Goal: Task Accomplishment & Management: Manage account settings

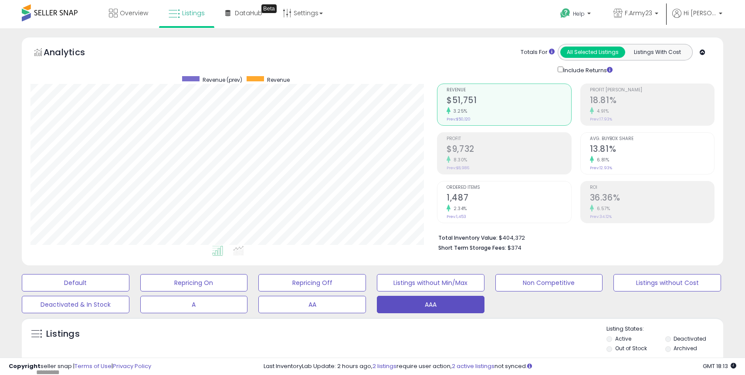
select select "**"
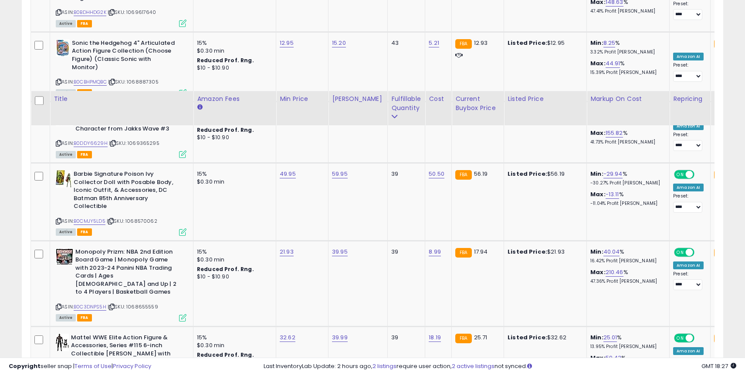
scroll to position [3708, 0]
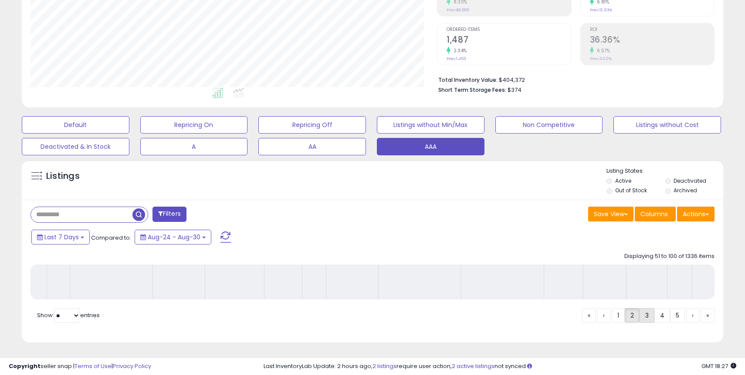
scroll to position [158, 0]
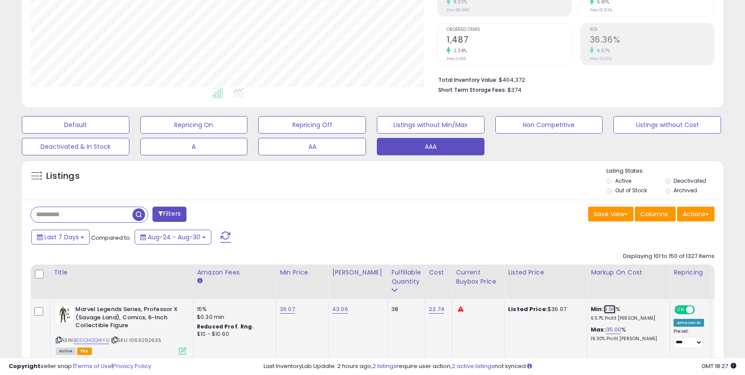
click at [606, 308] on link "9.98" at bounding box center [610, 309] width 12 height 9
type input "*"
click button "submit" at bounding box center [630, 287] width 15 height 13
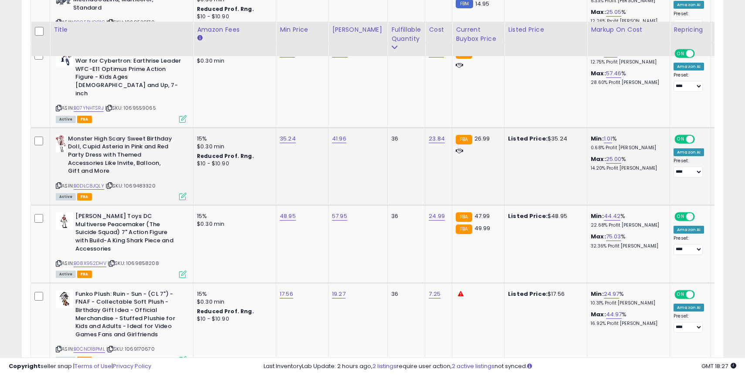
scroll to position [582, 0]
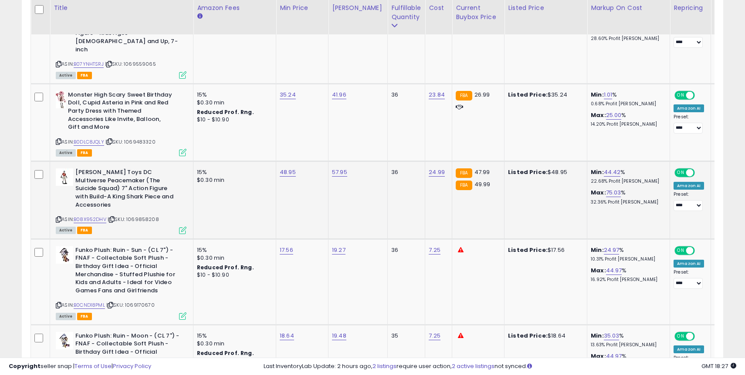
click at [613, 169] on div "Min: 44.42 % 22.68% Profit [PERSON_NAME]" at bounding box center [627, 177] width 72 height 16
click at [605, 168] on link "44.42" at bounding box center [612, 172] width 17 height 9
type input "**"
click button "submit" at bounding box center [632, 134] width 15 height 13
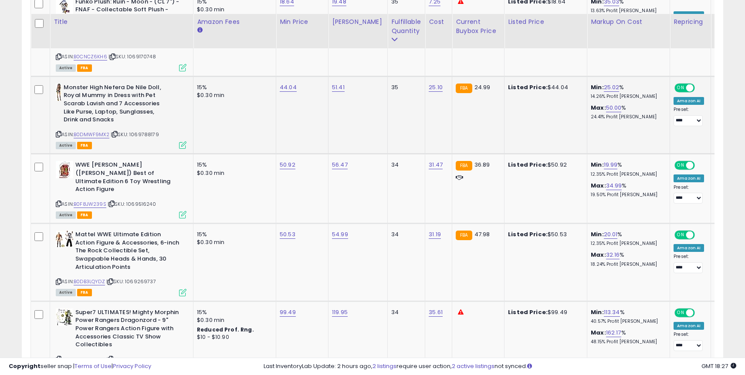
scroll to position [984, 0]
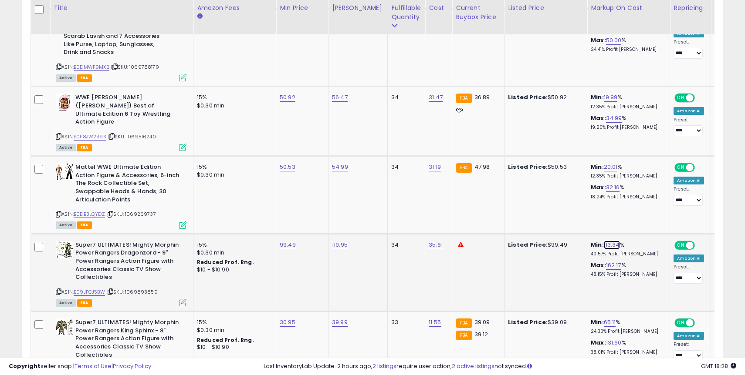
click at [605, 241] on link "113.34" at bounding box center [612, 245] width 16 height 9
type input "*"
type input "**"
click button "submit" at bounding box center [632, 191] width 15 height 13
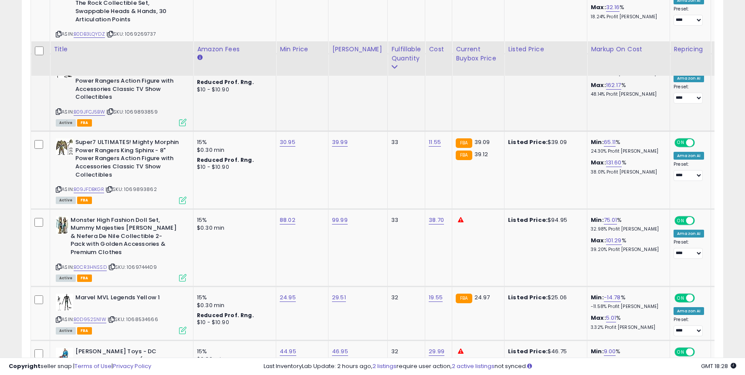
scroll to position [1206, 0]
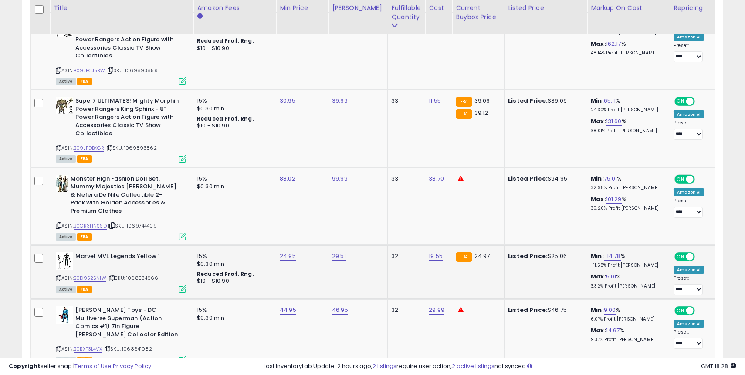
click at [297, 253] on div "24.95" at bounding box center [301, 257] width 42 height 8
click at [293, 252] on link "24.95" at bounding box center [288, 256] width 16 height 9
type input "*****"
click button "submit" at bounding box center [315, 194] width 15 height 13
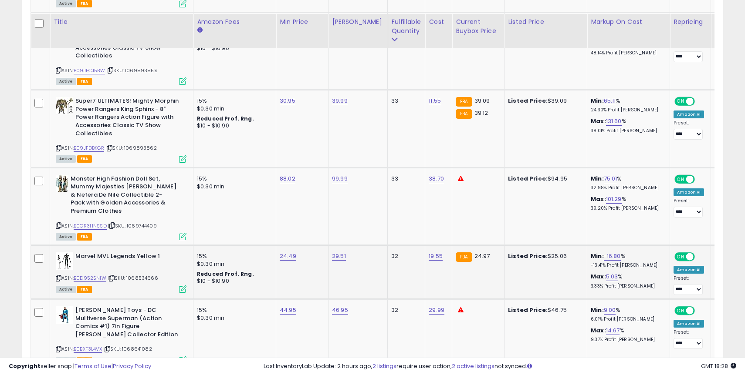
scroll to position [1243, 0]
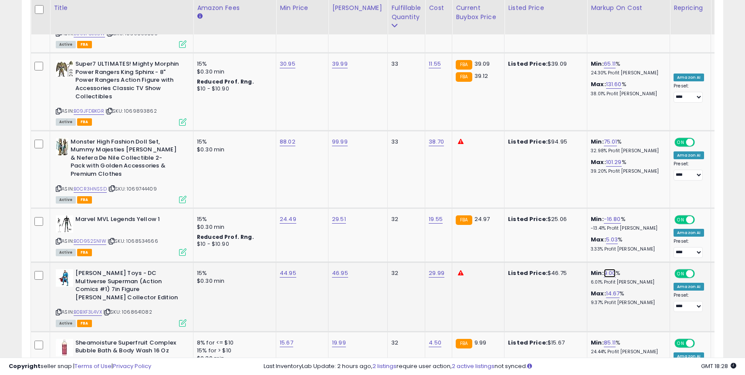
click at [605, 269] on link "9.00" at bounding box center [610, 273] width 12 height 9
type input "*"
click button "submit" at bounding box center [630, 211] width 15 height 13
click at [603, 270] on div "Min: 1.00 % 0.71% Profit [PERSON_NAME]: 14.66 % 9.37% Profit [PERSON_NAME]" at bounding box center [627, 288] width 72 height 37
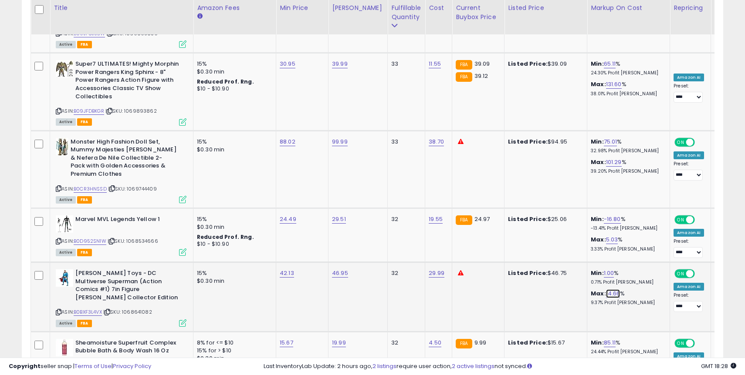
click at [606, 290] on link "14.66" at bounding box center [613, 294] width 14 height 9
type input "*"
click button "submit" at bounding box center [633, 232] width 15 height 13
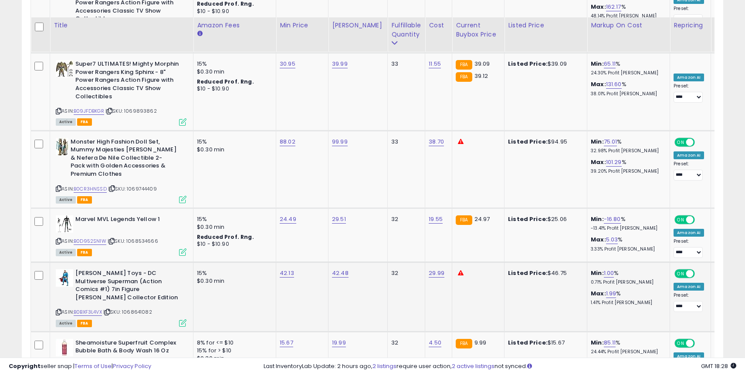
scroll to position [1324, 0]
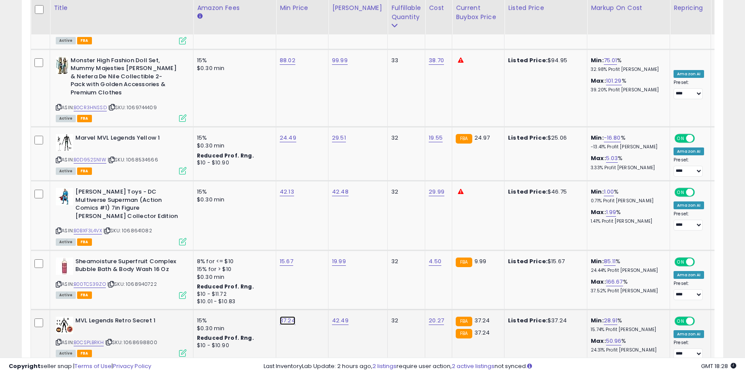
click at [293, 317] on link "37.24" at bounding box center [288, 321] width 16 height 9
type input "*****"
click button "submit" at bounding box center [315, 250] width 15 height 13
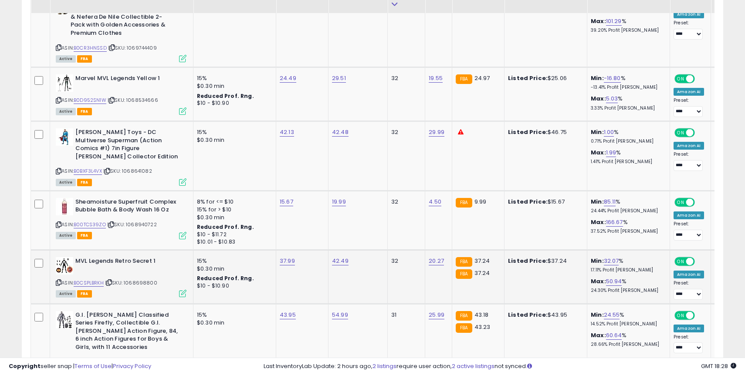
scroll to position [1463, 0]
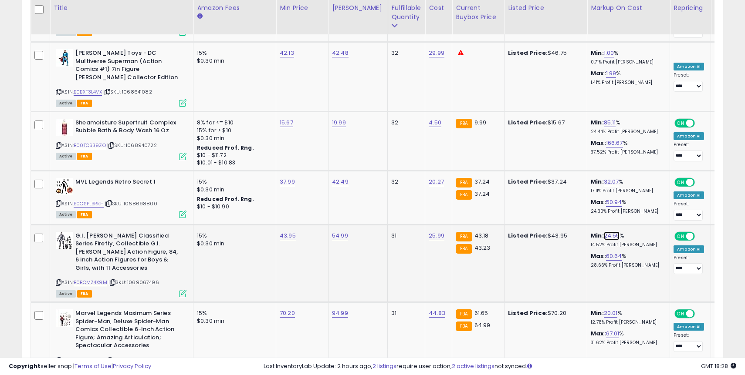
click at [604, 232] on link "24.55" at bounding box center [612, 236] width 16 height 9
type input "**"
click button "submit" at bounding box center [632, 165] width 15 height 13
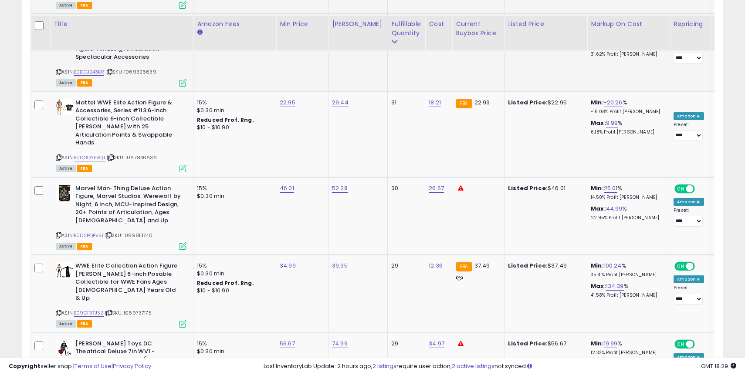
scroll to position [1768, 0]
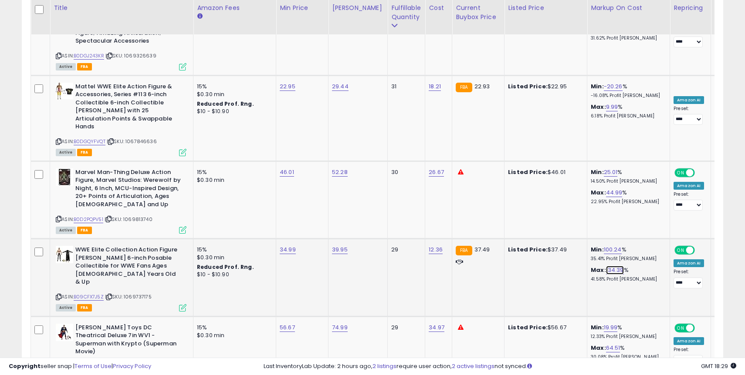
click at [606, 266] on link "134.39" at bounding box center [615, 270] width 18 height 9
type input "***"
click button "submit" at bounding box center [635, 184] width 15 height 13
click at [604, 246] on link "100.25" at bounding box center [612, 250] width 17 height 9
type input "*"
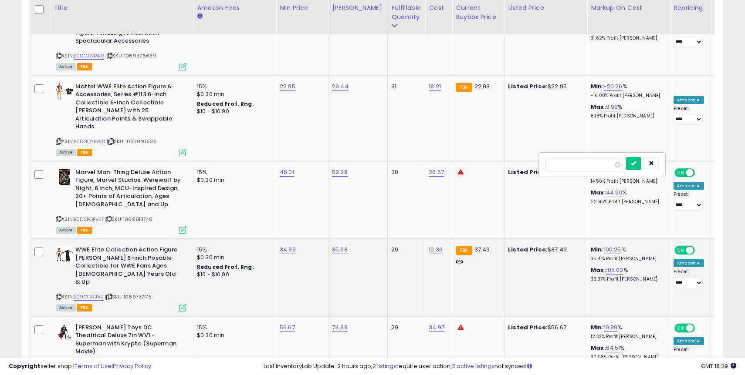
type input "**"
click button "submit" at bounding box center [633, 163] width 15 height 13
click at [606, 344] on link "64.51" at bounding box center [613, 348] width 14 height 9
type input "*"
type input "**"
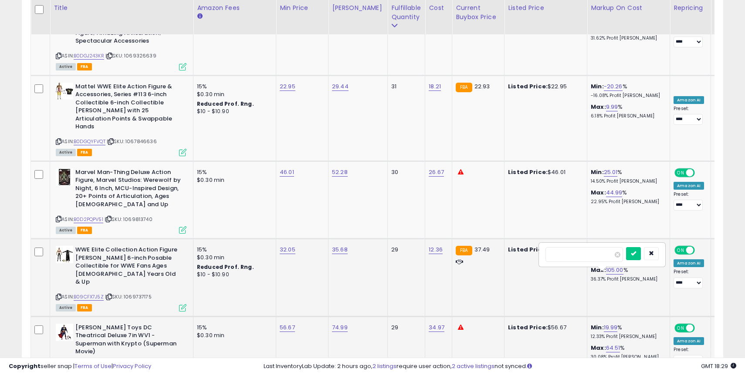
click button "submit" at bounding box center [633, 253] width 15 height 13
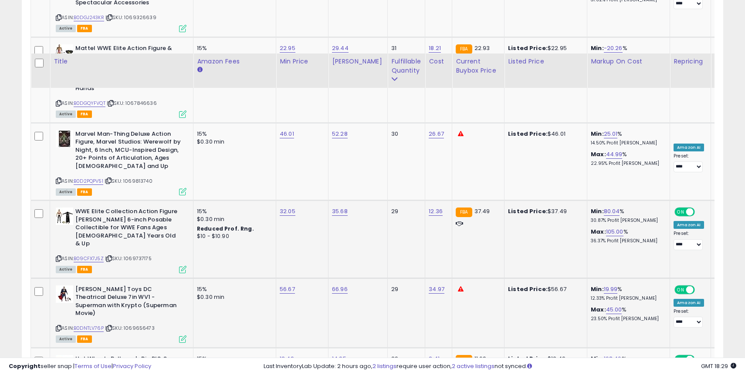
scroll to position [1870, 0]
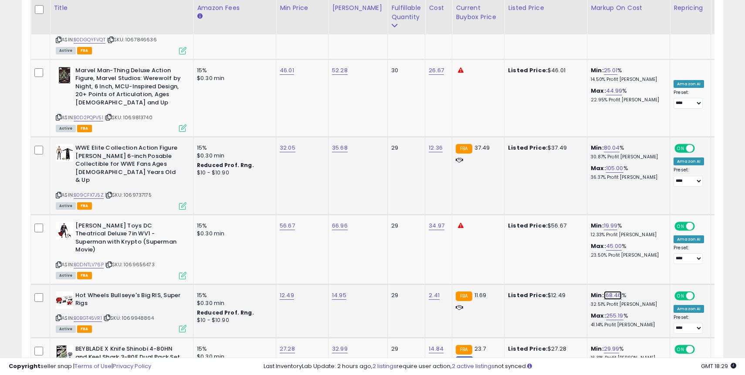
click at [604, 291] on link "168.46" at bounding box center [613, 295] width 18 height 9
type input "***"
click button "submit" at bounding box center [633, 192] width 15 height 13
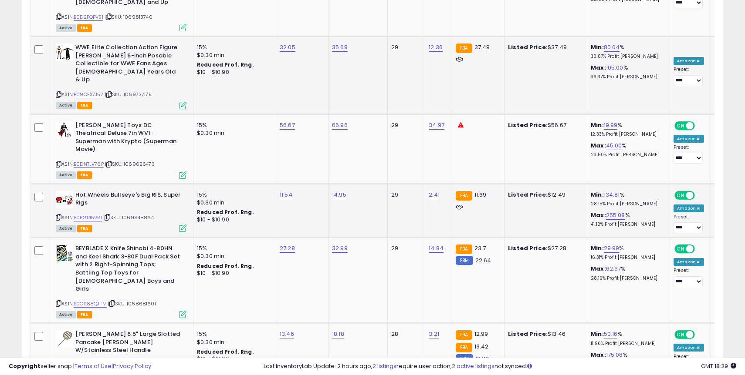
scroll to position [2002, 0]
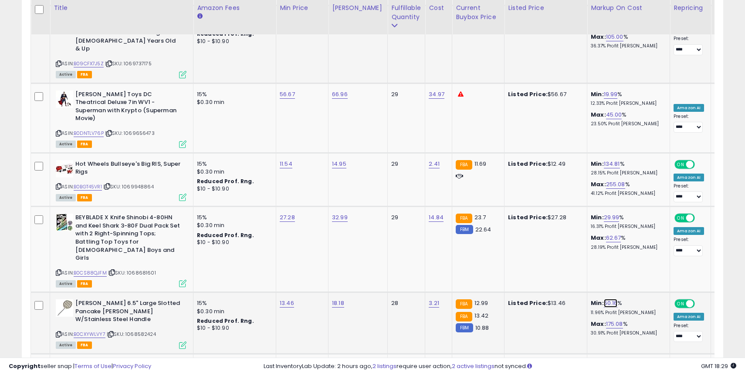
click at [604, 299] on link "50.16" at bounding box center [611, 303] width 14 height 9
type input "*"
click button "submit" at bounding box center [631, 193] width 15 height 13
click at [606, 320] on link "175.17" at bounding box center [613, 324] width 15 height 9
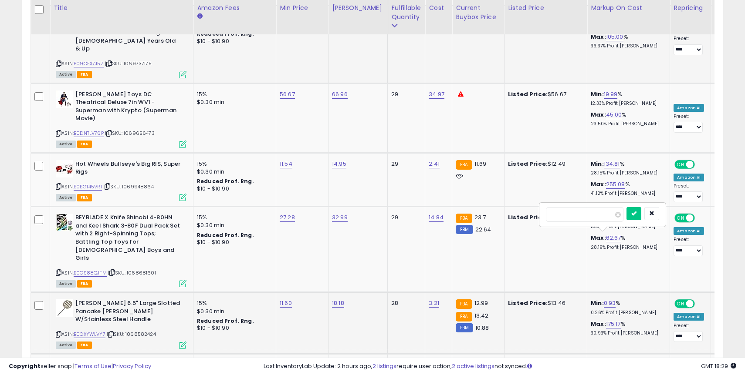
type input "*"
type input "**"
click button "submit" at bounding box center [633, 213] width 15 height 13
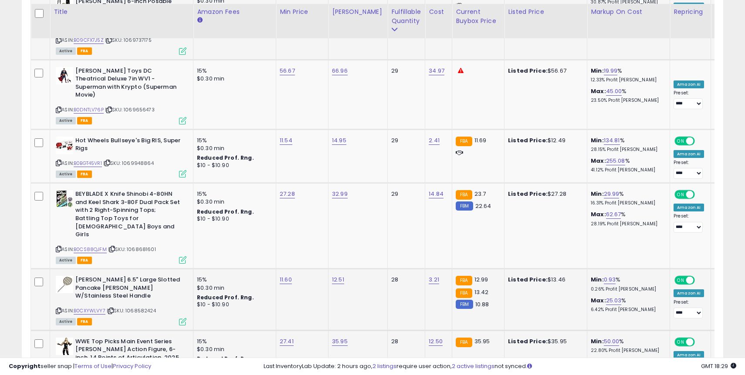
scroll to position [2045, 0]
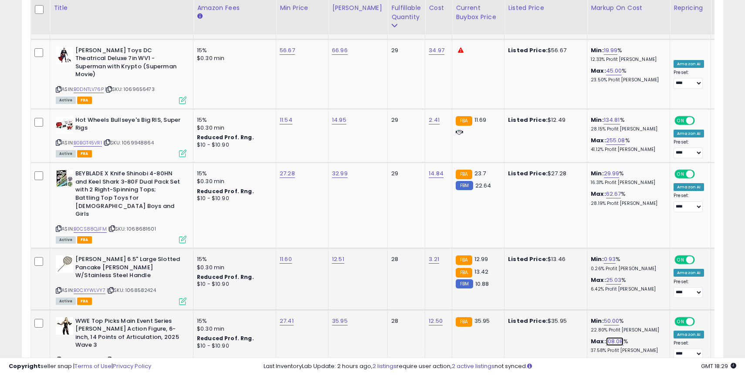
click at [611, 338] on link "108.08" at bounding box center [614, 342] width 17 height 9
type input "*"
type input "**"
click button "submit" at bounding box center [635, 231] width 15 height 13
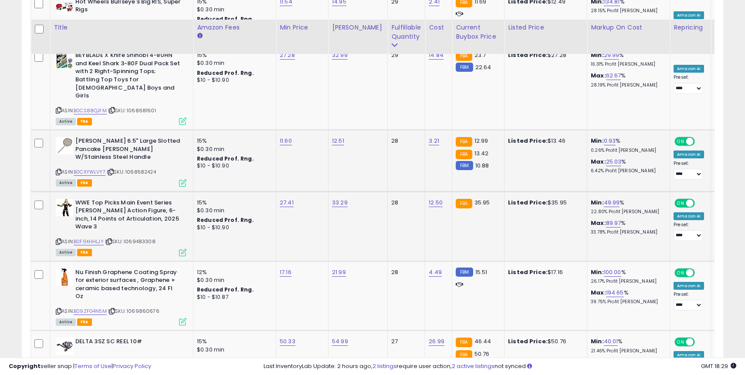
scroll to position [2222, 0]
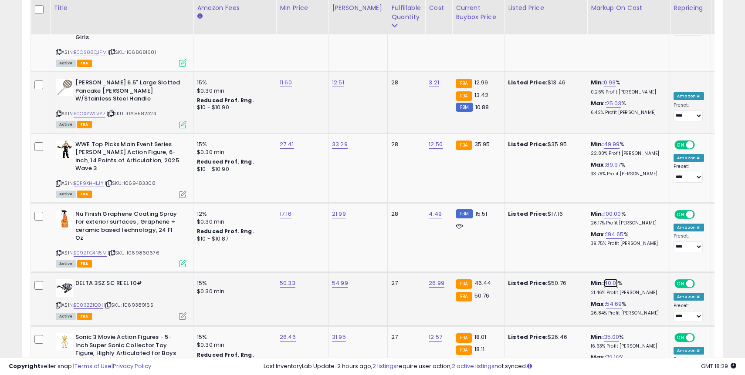
click at [604, 279] on link "40.01" at bounding box center [611, 283] width 14 height 9
type input "*"
type input "**"
click button "submit" at bounding box center [631, 165] width 15 height 13
click at [606, 300] on link "54.69" at bounding box center [614, 304] width 16 height 9
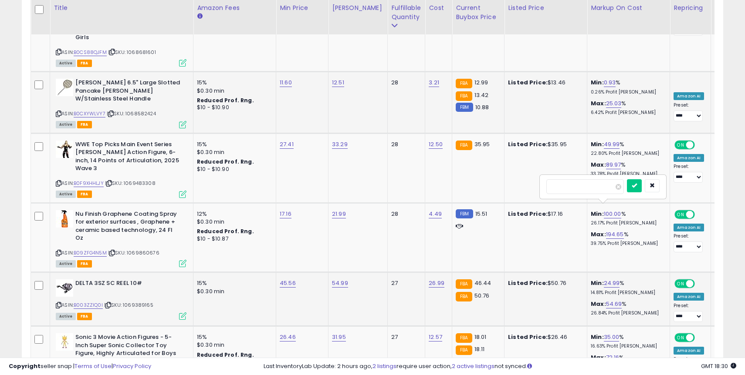
type input "**"
click button "submit" at bounding box center [634, 185] width 15 height 13
click at [96, 302] on link "B003ZZIQ0I" at bounding box center [88, 305] width 29 height 7
click at [607, 354] on link "72.16" at bounding box center [613, 358] width 14 height 9
type input "*"
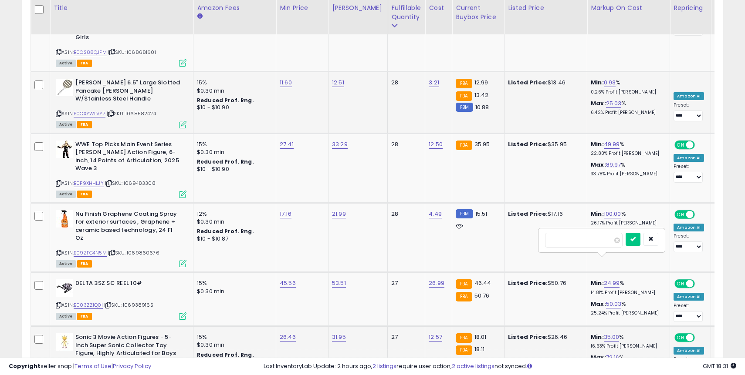
type input "**"
click button "submit" at bounding box center [632, 239] width 15 height 13
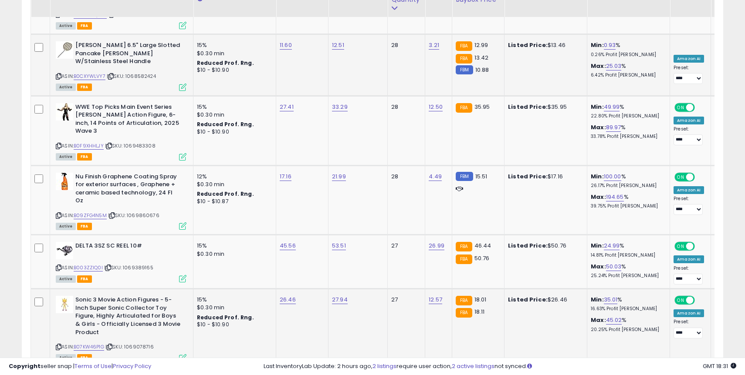
scroll to position [2264, 0]
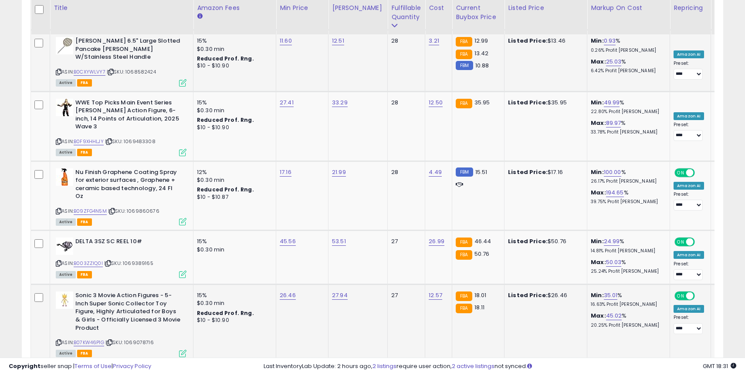
type input "*"
type input "**"
click button "submit" at bounding box center [635, 275] width 15 height 13
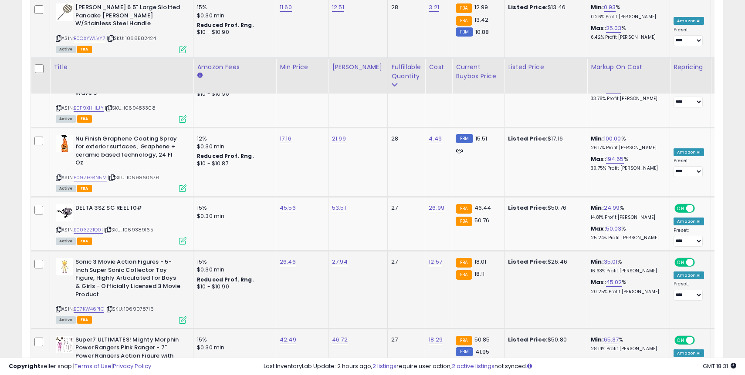
scroll to position [2391, 0]
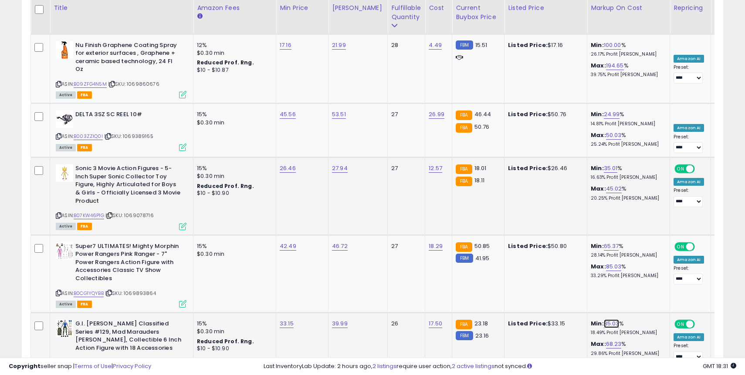
click at [604, 320] on link "35.03" at bounding box center [612, 324] width 16 height 9
type input "*"
type input "**"
click button "submit" at bounding box center [632, 205] width 15 height 13
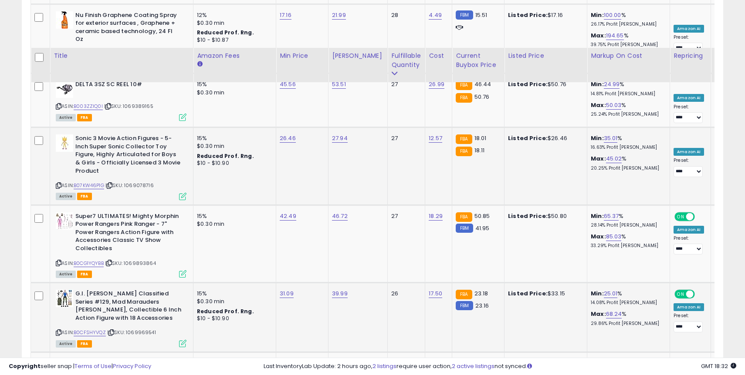
scroll to position [2469, 0]
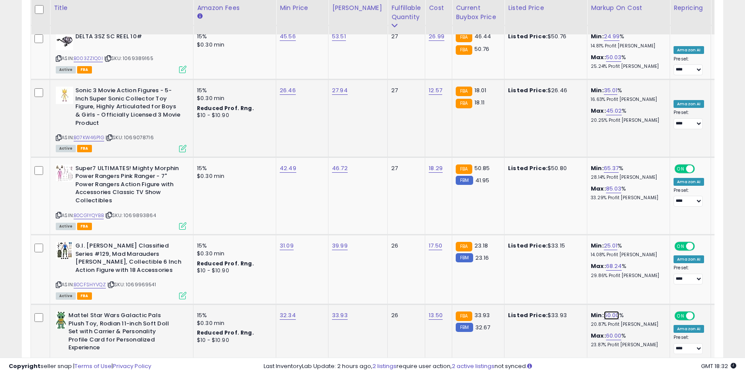
click at [605, 311] on link "50.00" at bounding box center [612, 315] width 16 height 9
type input "*"
type input "**"
click button "submit" at bounding box center [632, 197] width 15 height 13
click at [606, 332] on link "60.00" at bounding box center [614, 336] width 16 height 9
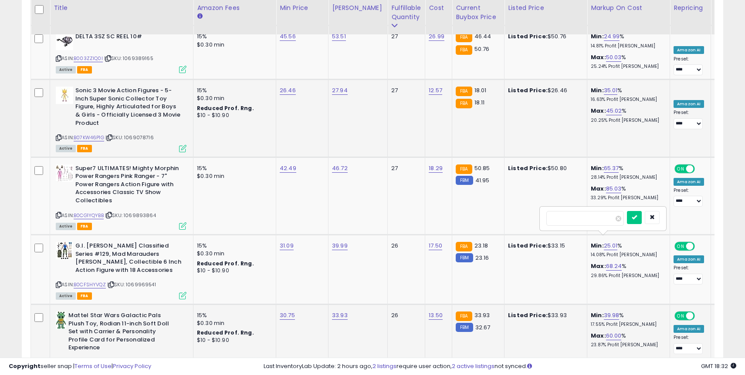
type input "*"
type input "**"
click button "submit" at bounding box center [634, 217] width 15 height 13
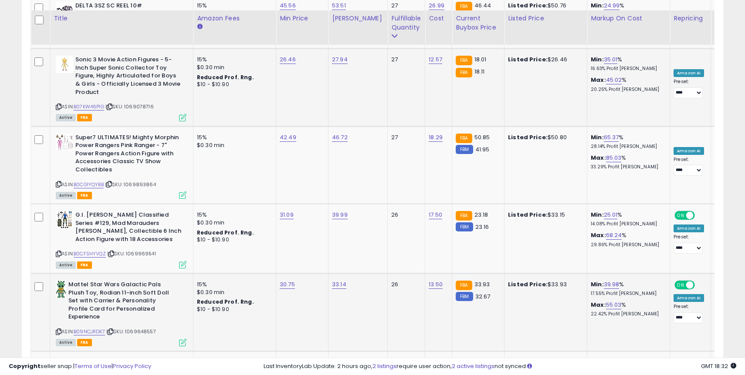
scroll to position [2511, 0]
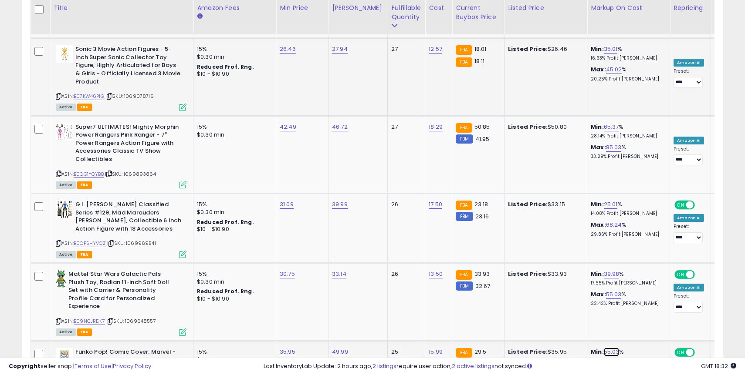
click at [604, 348] on link "55.03" at bounding box center [612, 352] width 16 height 9
type input "*"
type input "**"
click button "submit" at bounding box center [632, 225] width 15 height 13
click at [606, 369] on link "129.65" at bounding box center [614, 373] width 17 height 9
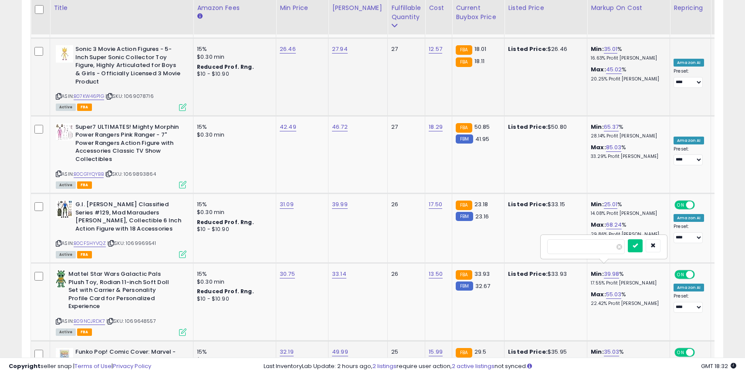
type input "*"
type input "**"
click button "submit" at bounding box center [635, 246] width 15 height 13
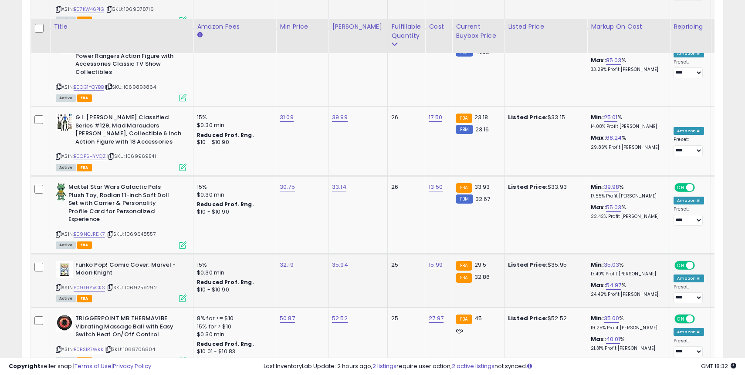
scroll to position [2617, 0]
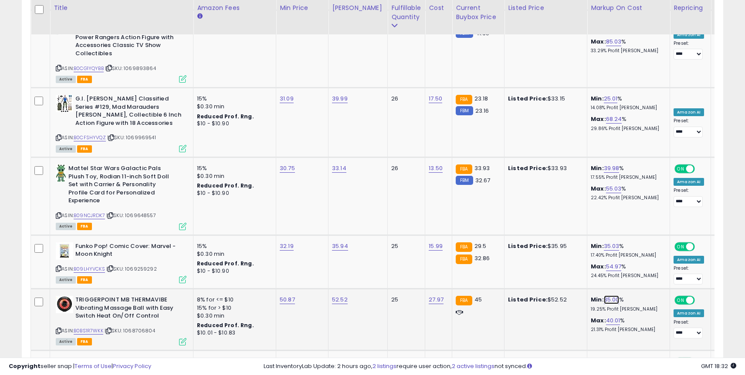
click at [611, 296] on link "35.00" at bounding box center [612, 300] width 16 height 9
type input "*"
type input "**"
click button "submit" at bounding box center [632, 173] width 15 height 13
click at [609, 317] on link "40.01" at bounding box center [613, 321] width 14 height 9
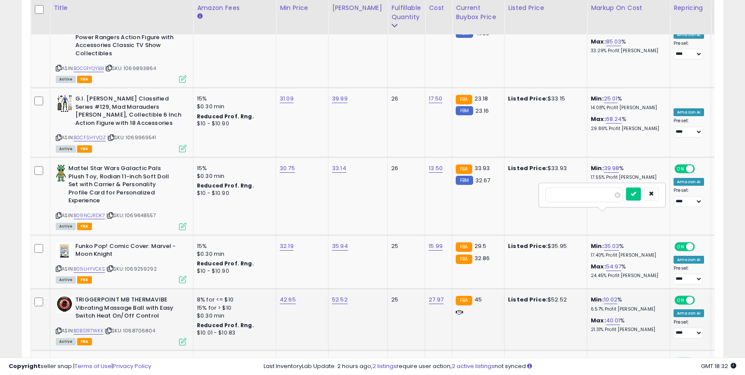
type input "*"
type input "**"
click button "submit" at bounding box center [633, 194] width 15 height 13
click at [612, 358] on link "45.03" at bounding box center [612, 362] width 16 height 9
type input "*"
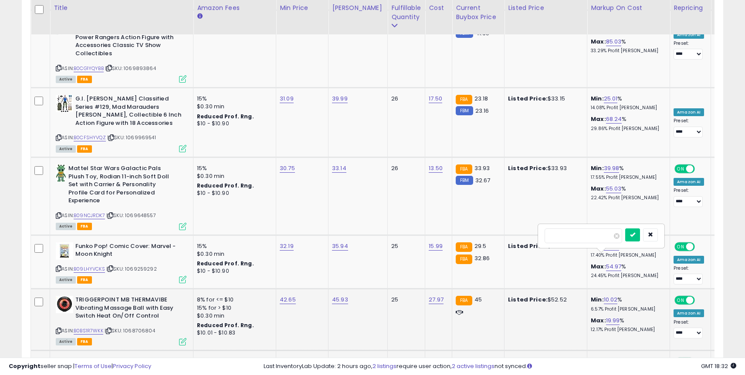
type input "**"
click button "submit" at bounding box center [632, 235] width 15 height 13
click at [606, 375] on link "70.47" at bounding box center [613, 382] width 15 height 9
type input "*"
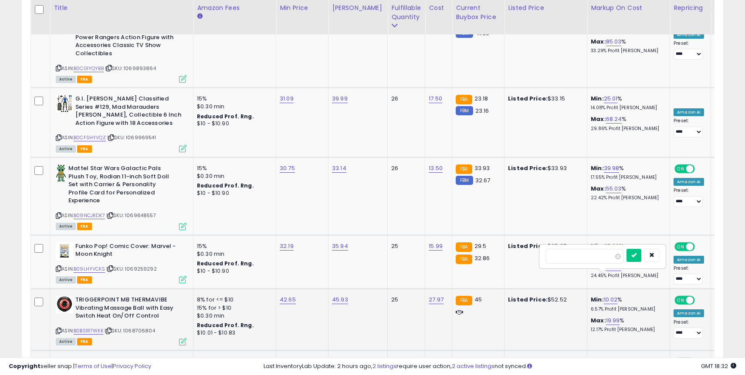
click button "submit" at bounding box center [633, 255] width 15 height 13
